Goal: Task Accomplishment & Management: Use online tool/utility

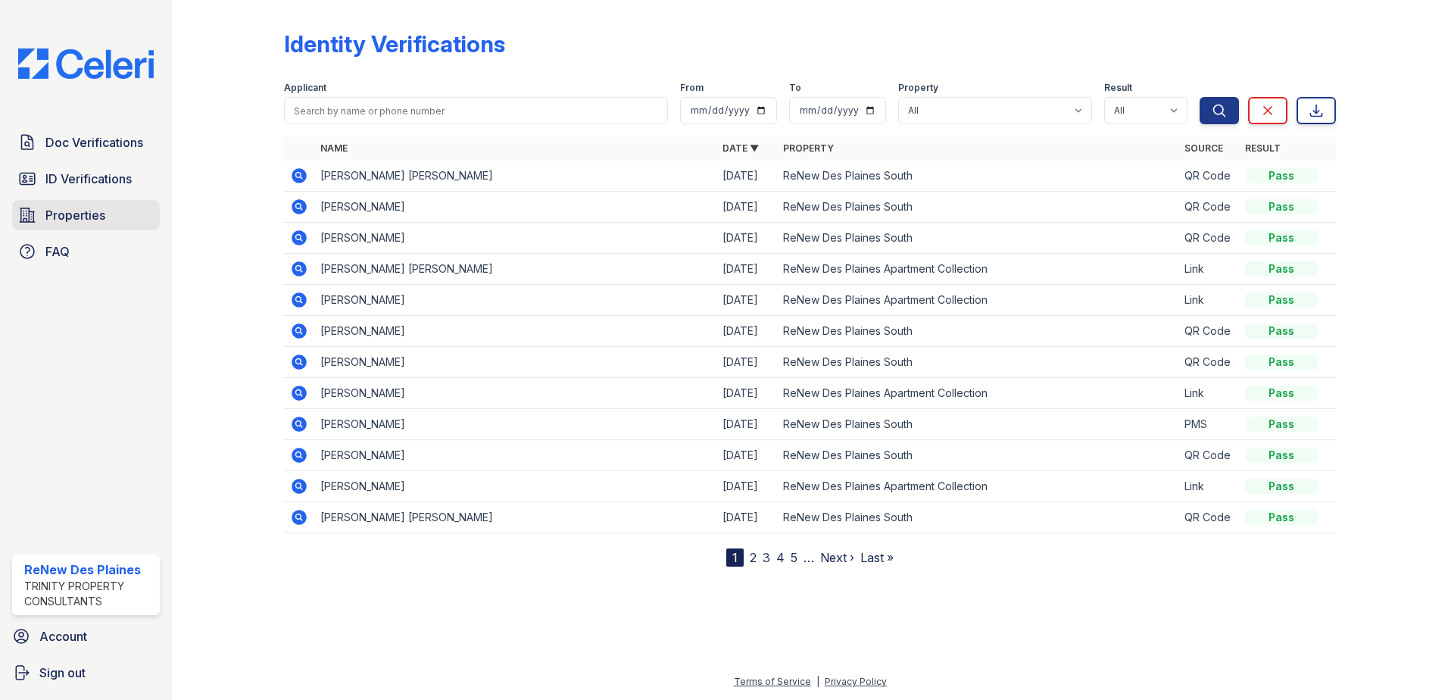
click at [89, 214] on span "Properties" at bounding box center [75, 215] width 60 height 18
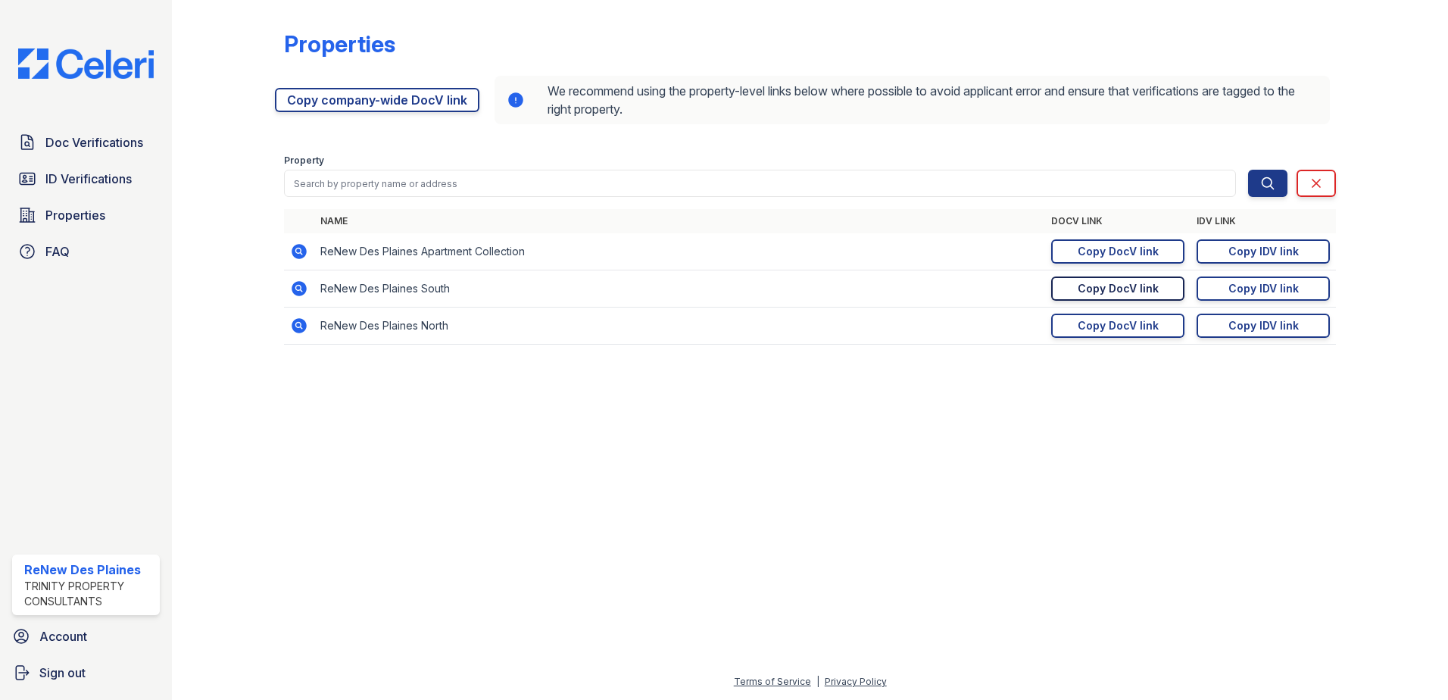
click at [1154, 290] on div "Copy DocV link" at bounding box center [1118, 288] width 81 height 15
click at [95, 181] on span "ID Verifications" at bounding box center [88, 179] width 86 height 18
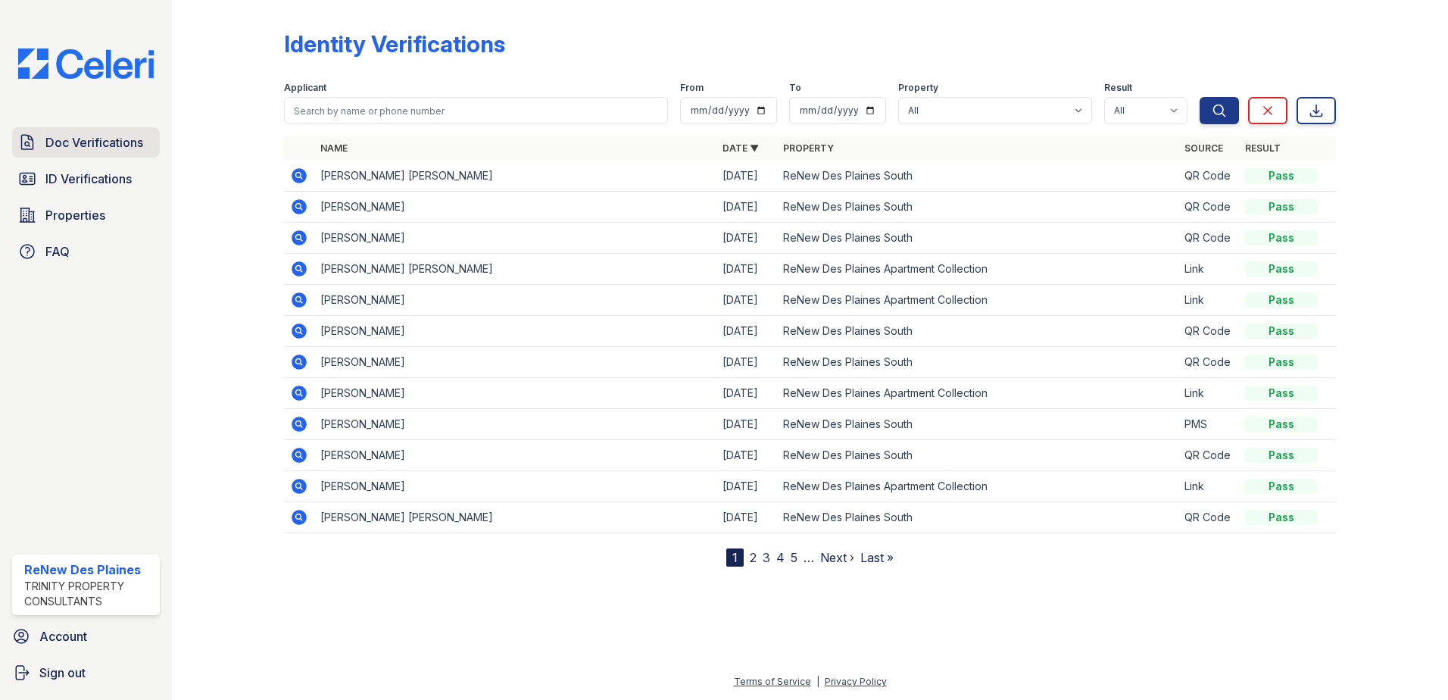
click at [114, 149] on span "Doc Verifications" at bounding box center [94, 142] width 98 height 18
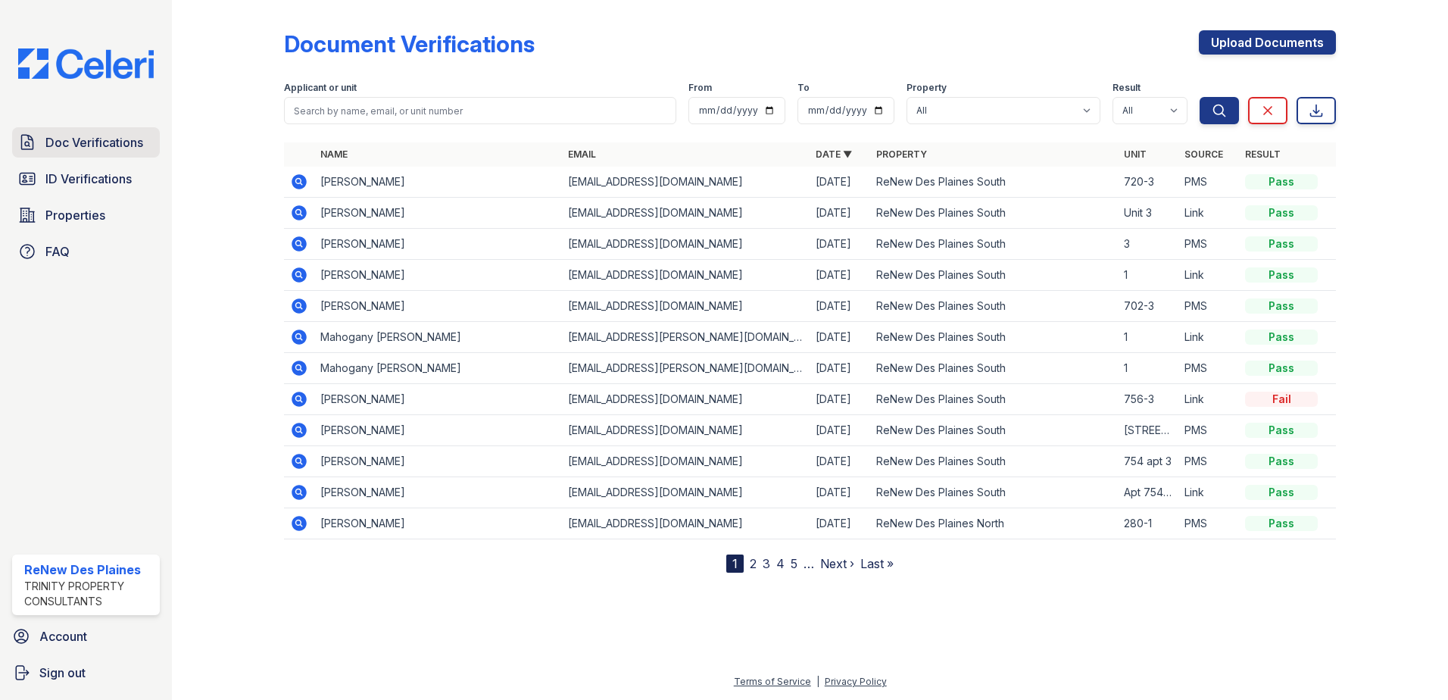
click at [117, 141] on span "Doc Verifications" at bounding box center [94, 142] width 98 height 18
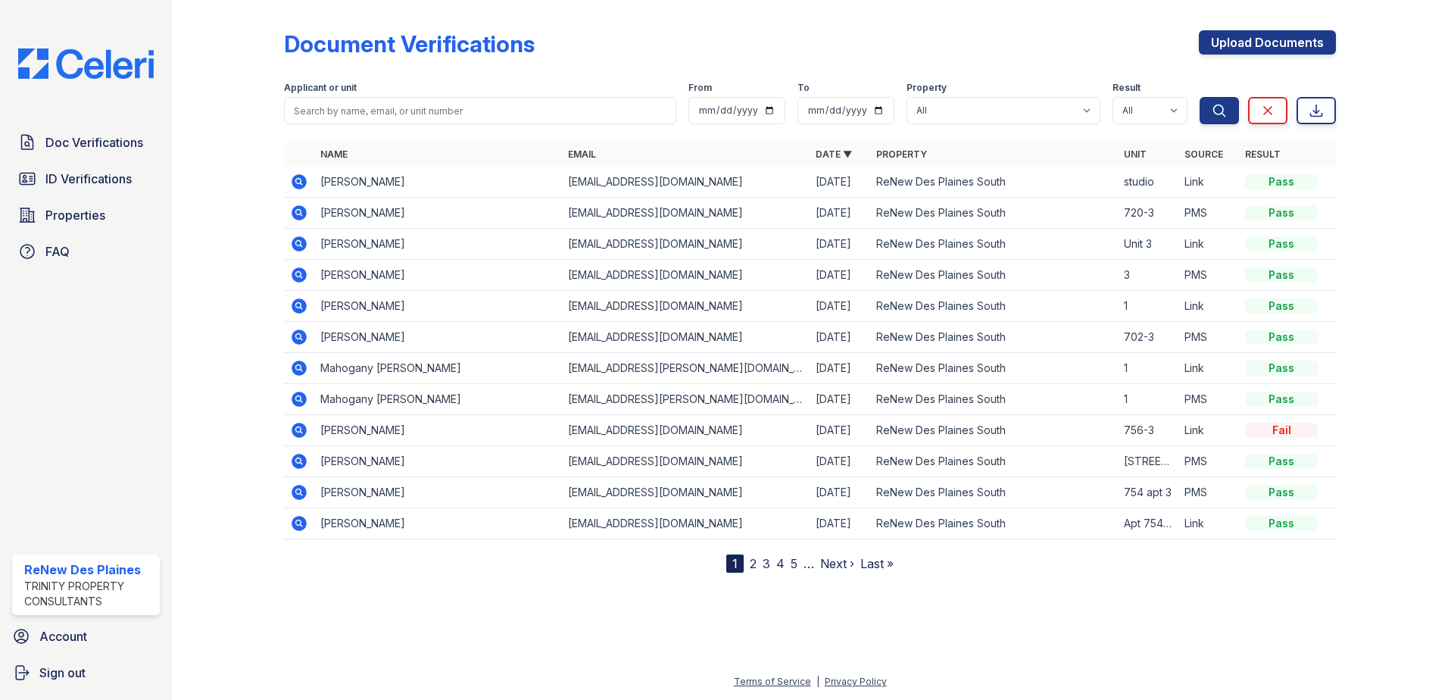
click at [297, 184] on icon at bounding box center [299, 181] width 15 height 15
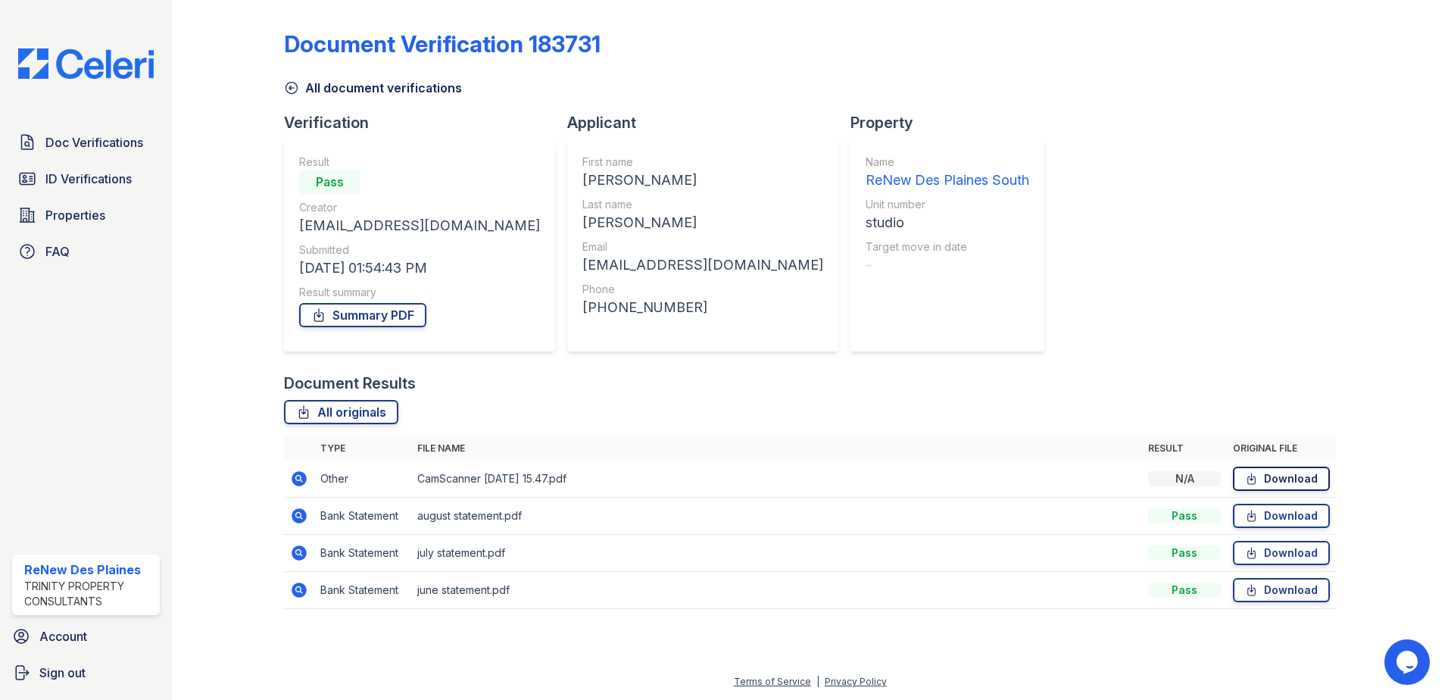
click at [1304, 478] on link "Download" at bounding box center [1281, 479] width 97 height 24
click at [303, 518] on icon at bounding box center [299, 515] width 15 height 15
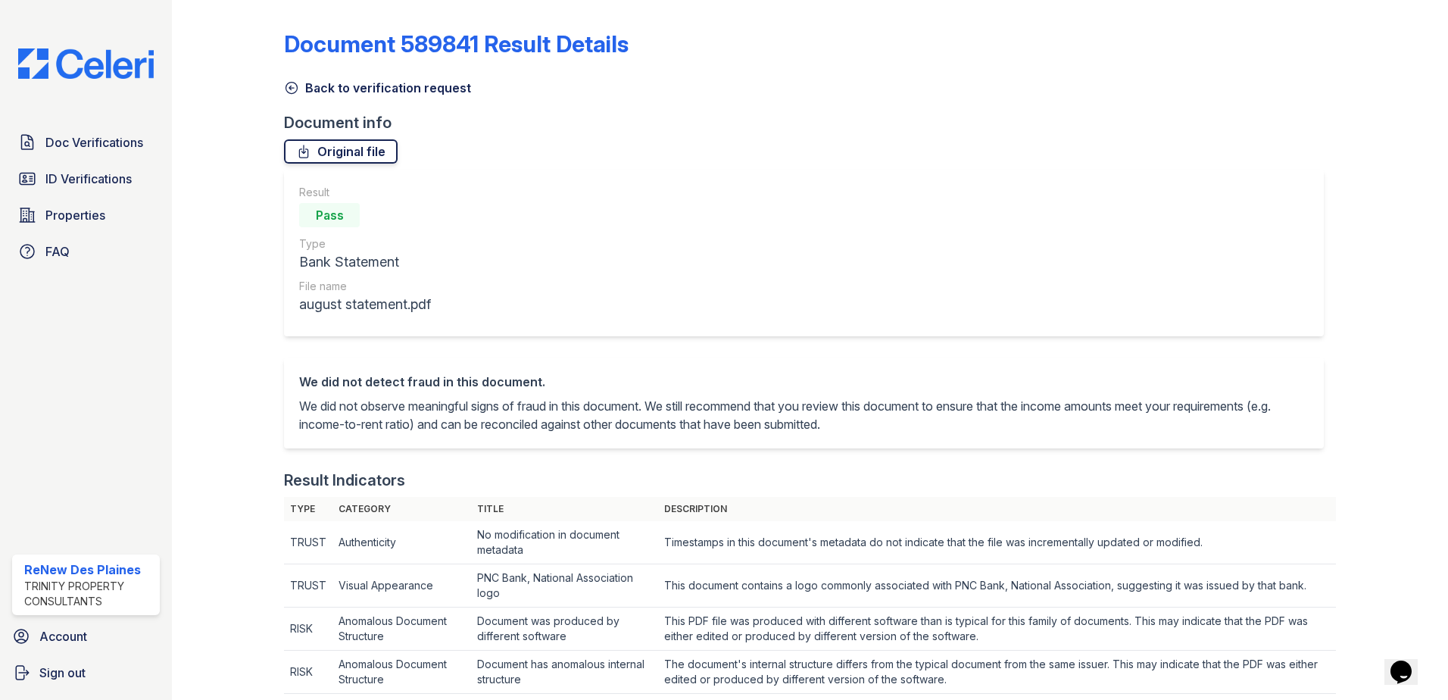
click at [362, 151] on link "Original file" at bounding box center [341, 151] width 114 height 24
click at [286, 83] on icon at bounding box center [291, 87] width 15 height 15
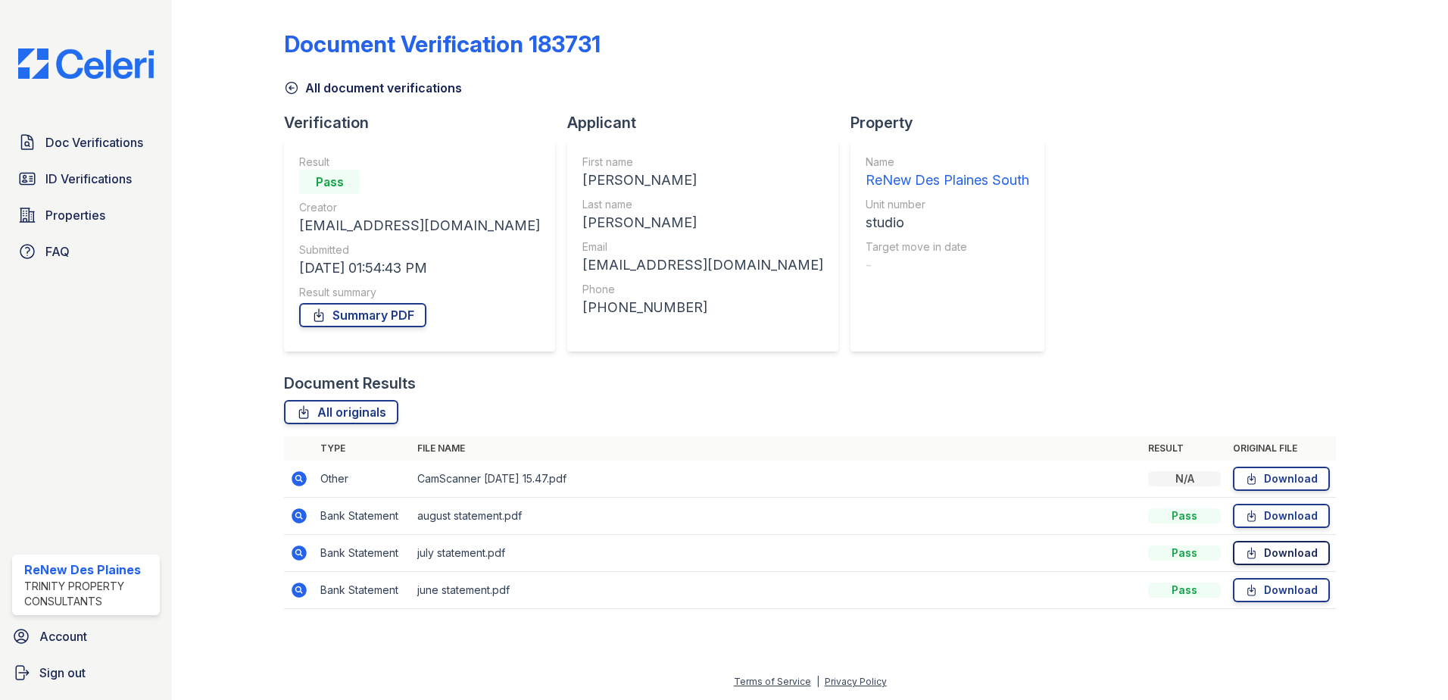
click at [1311, 557] on link "Download" at bounding box center [1281, 553] width 97 height 24
click at [70, 176] on span "ID Verifications" at bounding box center [88, 179] width 86 height 18
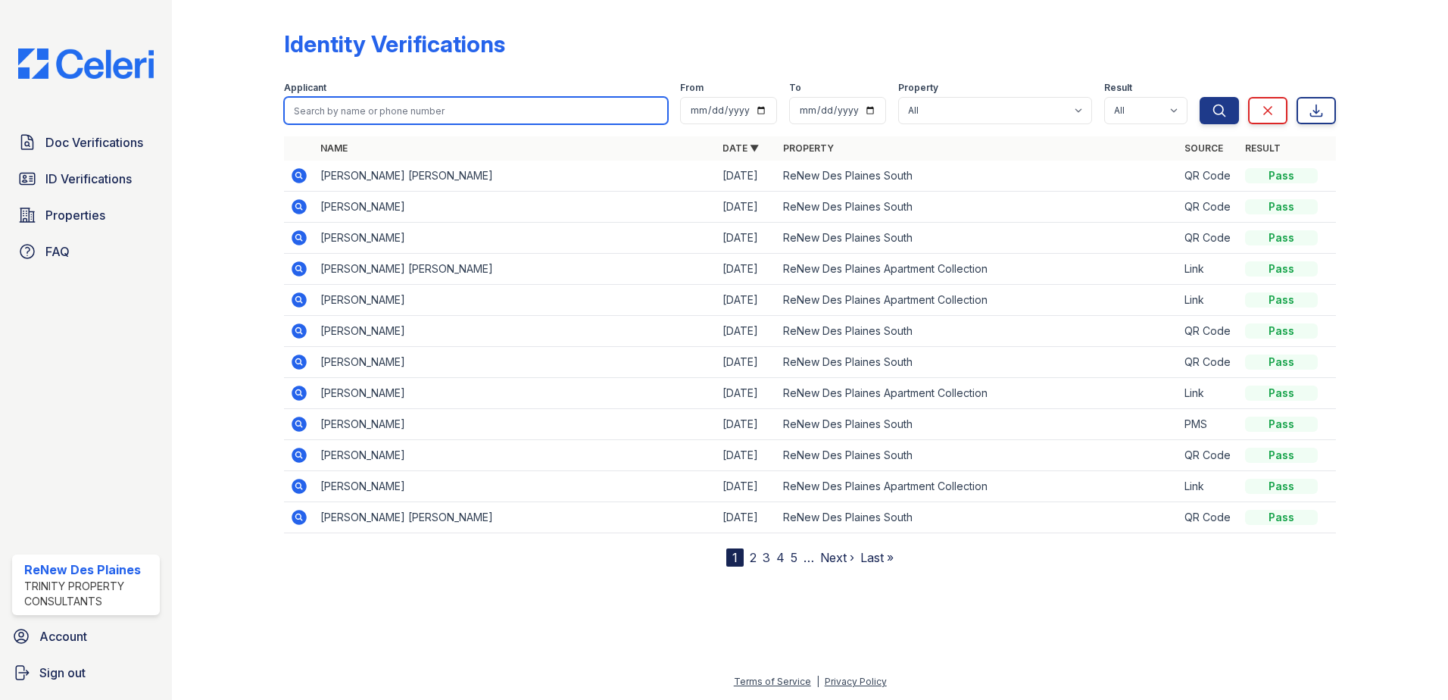
click at [339, 108] on input "search" at bounding box center [476, 110] width 384 height 27
type input "t"
type input "[DEMOGRAPHIC_DATA]"
click at [1200, 97] on button "Search" at bounding box center [1219, 110] width 39 height 27
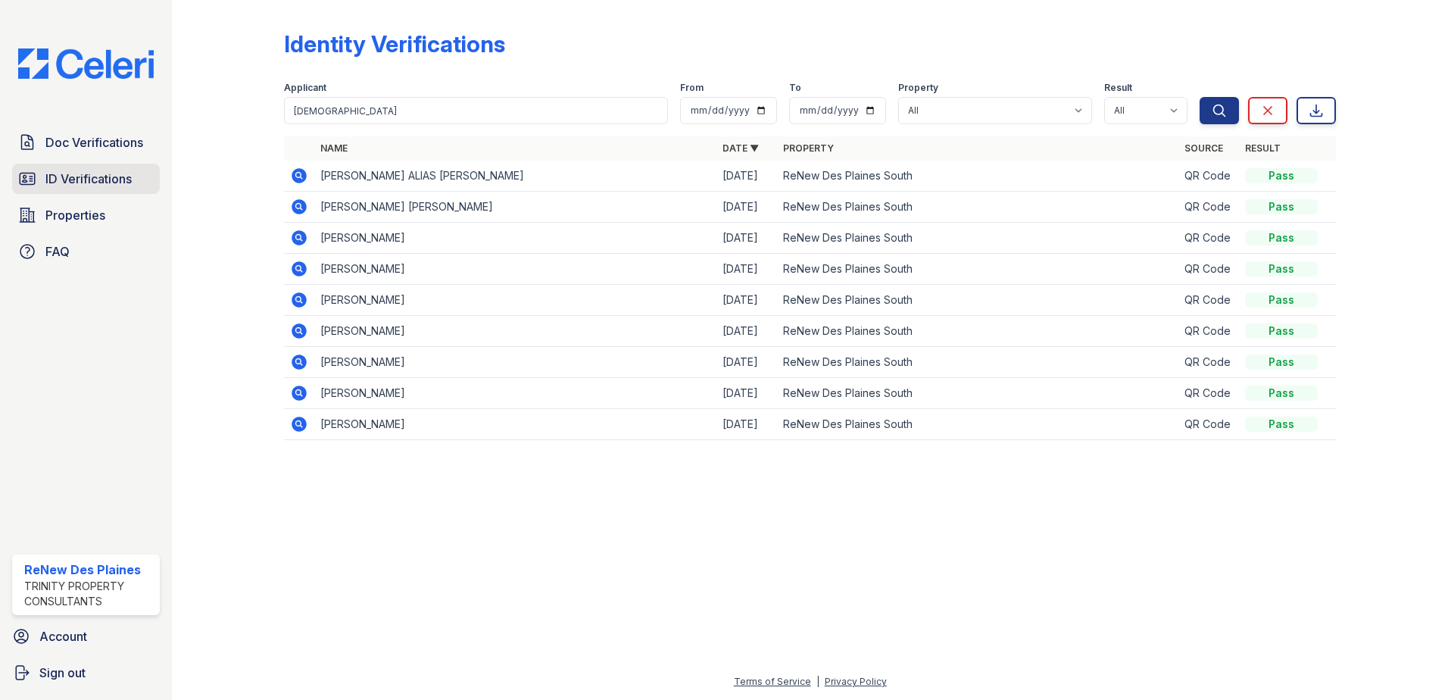
click at [86, 187] on span "ID Verifications" at bounding box center [88, 179] width 86 height 18
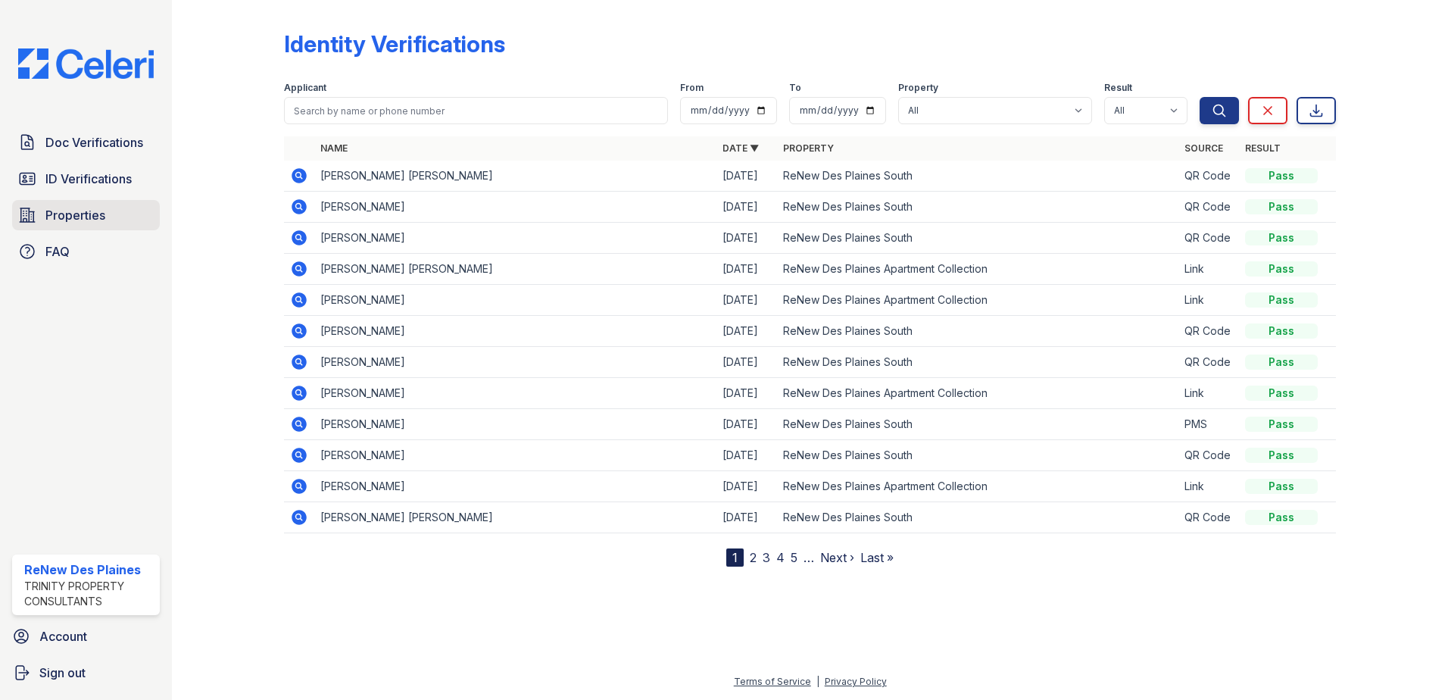
click at [84, 211] on span "Properties" at bounding box center [75, 215] width 60 height 18
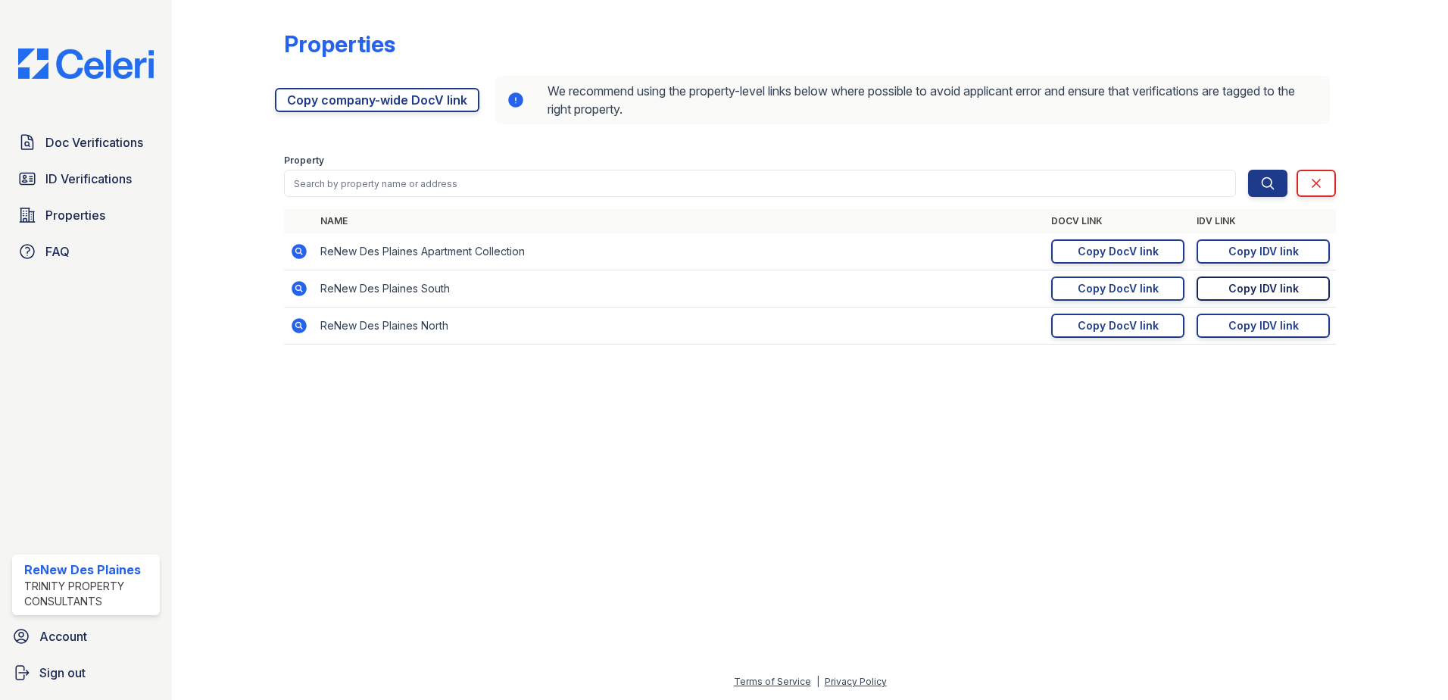
click at [1272, 294] on div "Copy IDV link" at bounding box center [1264, 288] width 70 height 15
click at [98, 141] on span "Doc Verifications" at bounding box center [94, 142] width 98 height 18
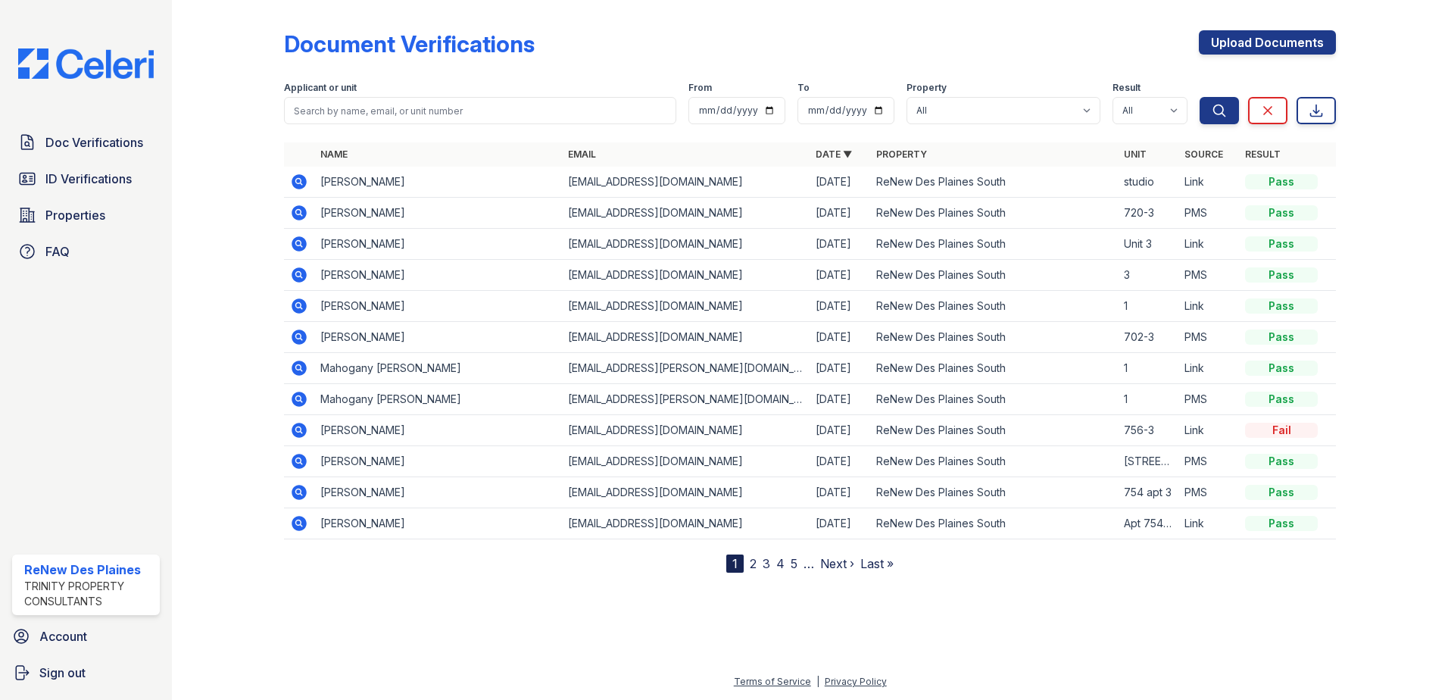
click at [301, 213] on icon at bounding box center [299, 213] width 18 height 18
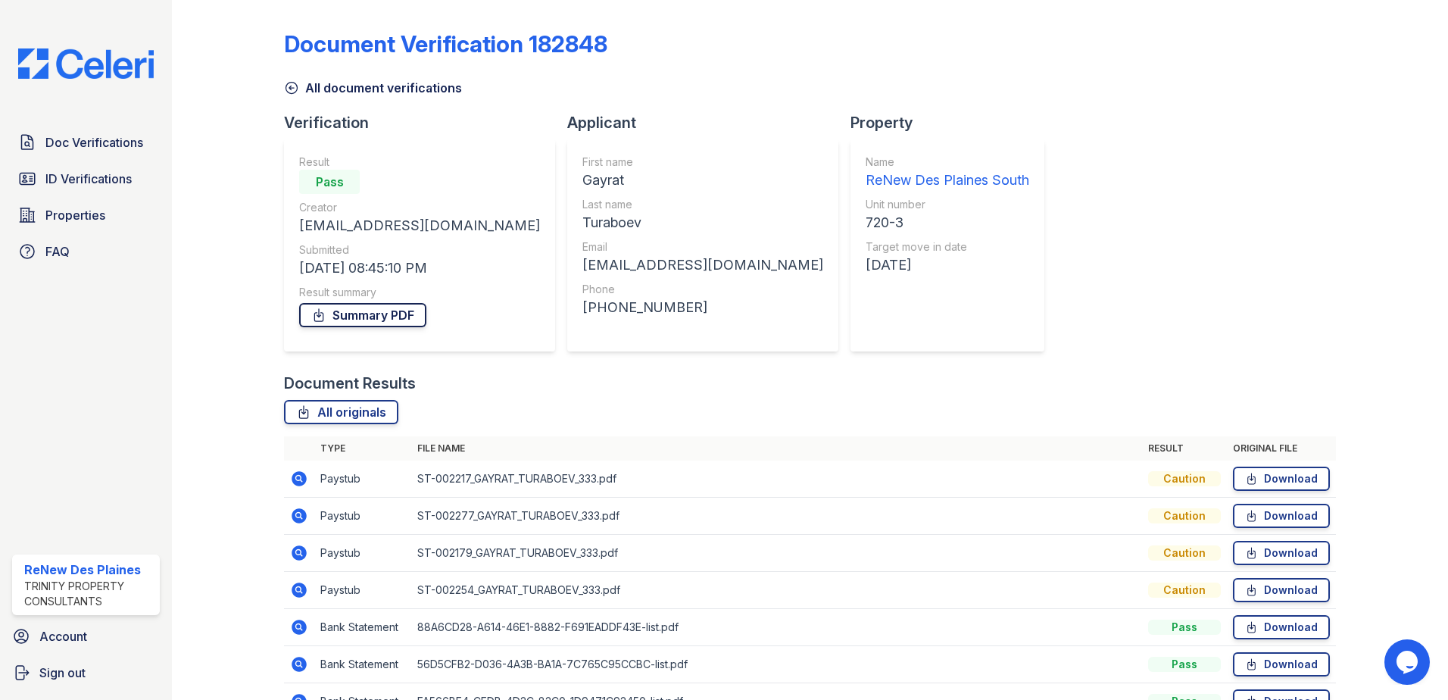
click at [385, 311] on link "Summary PDF" at bounding box center [362, 315] width 127 height 24
